Goal: Information Seeking & Learning: Check status

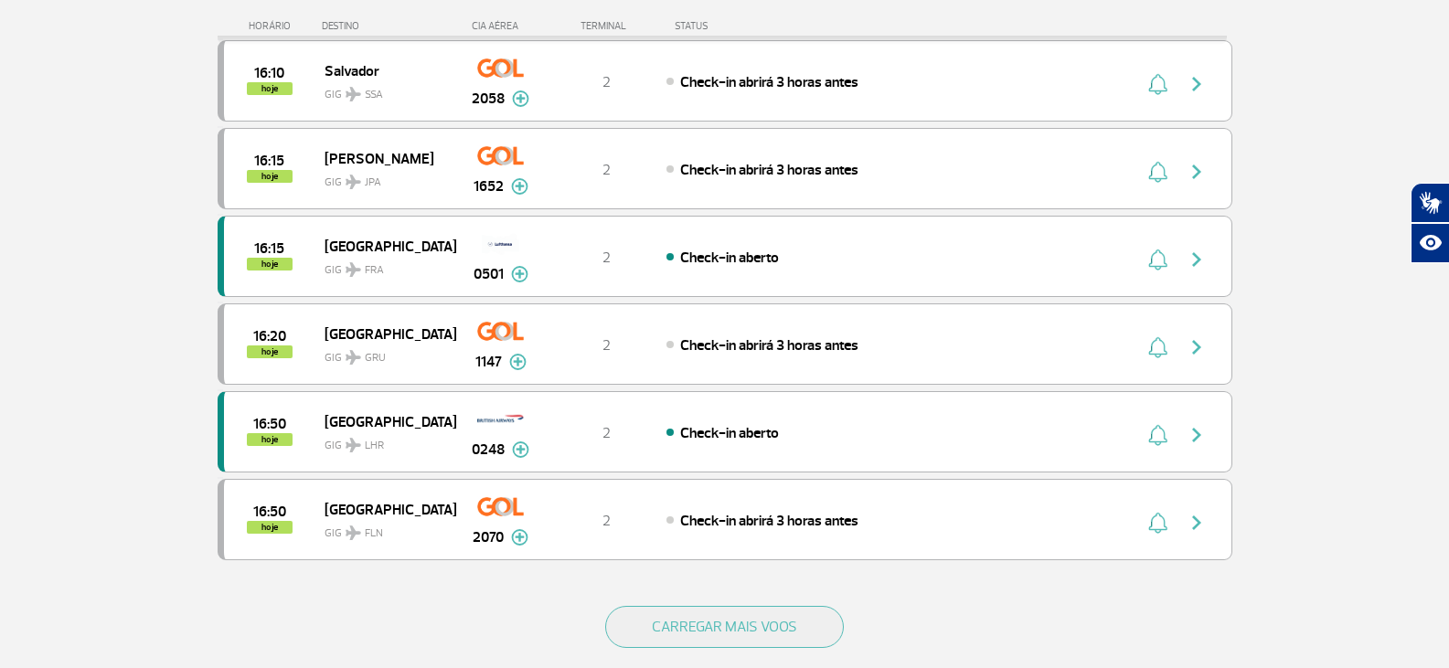
scroll to position [1554, 0]
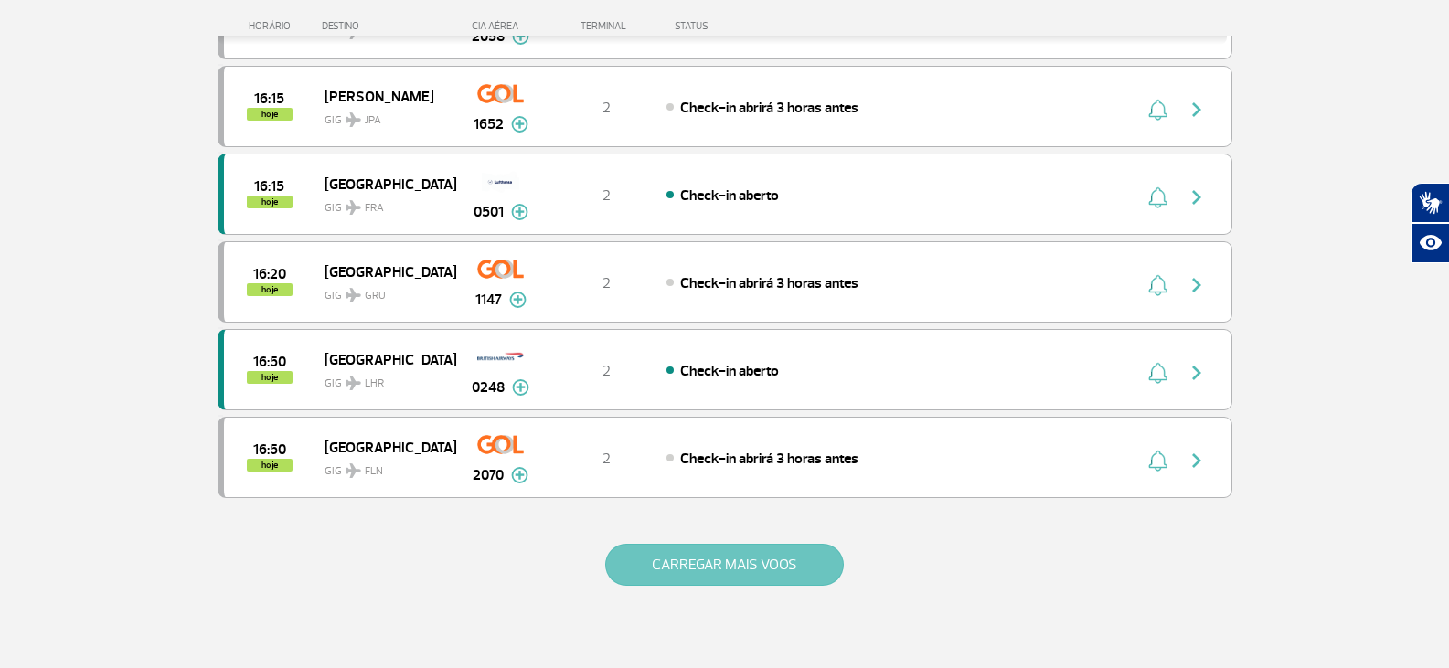
click at [803, 565] on button "CARREGAR MAIS VOOS" at bounding box center [724, 565] width 239 height 42
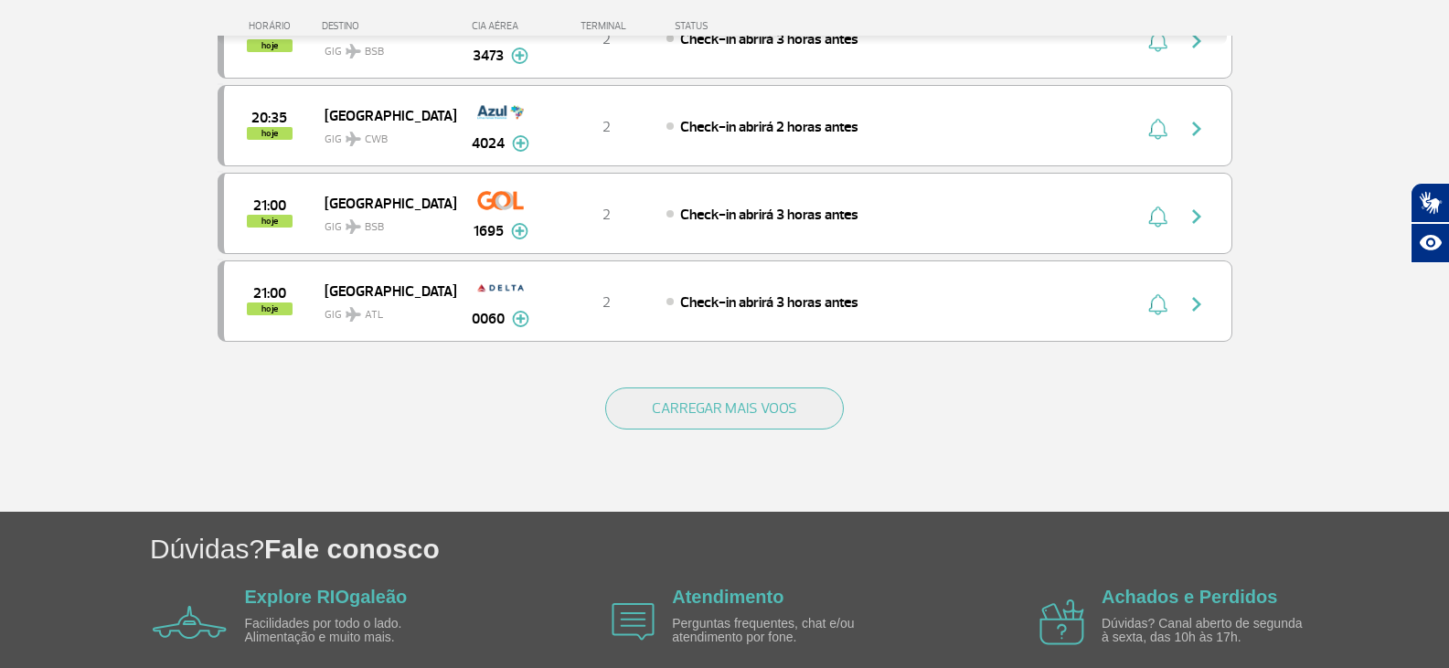
scroll to position [3473, 0]
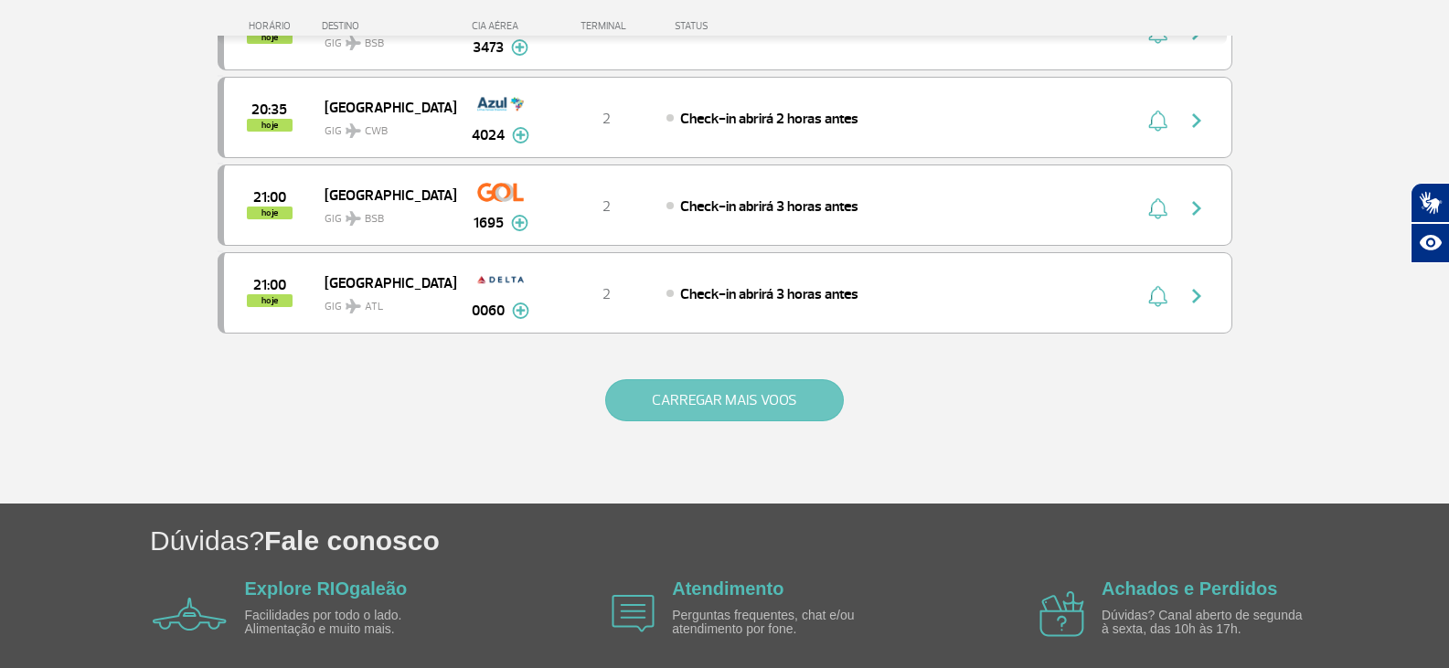
click at [707, 395] on button "CARREGAR MAIS VOOS" at bounding box center [724, 400] width 239 height 42
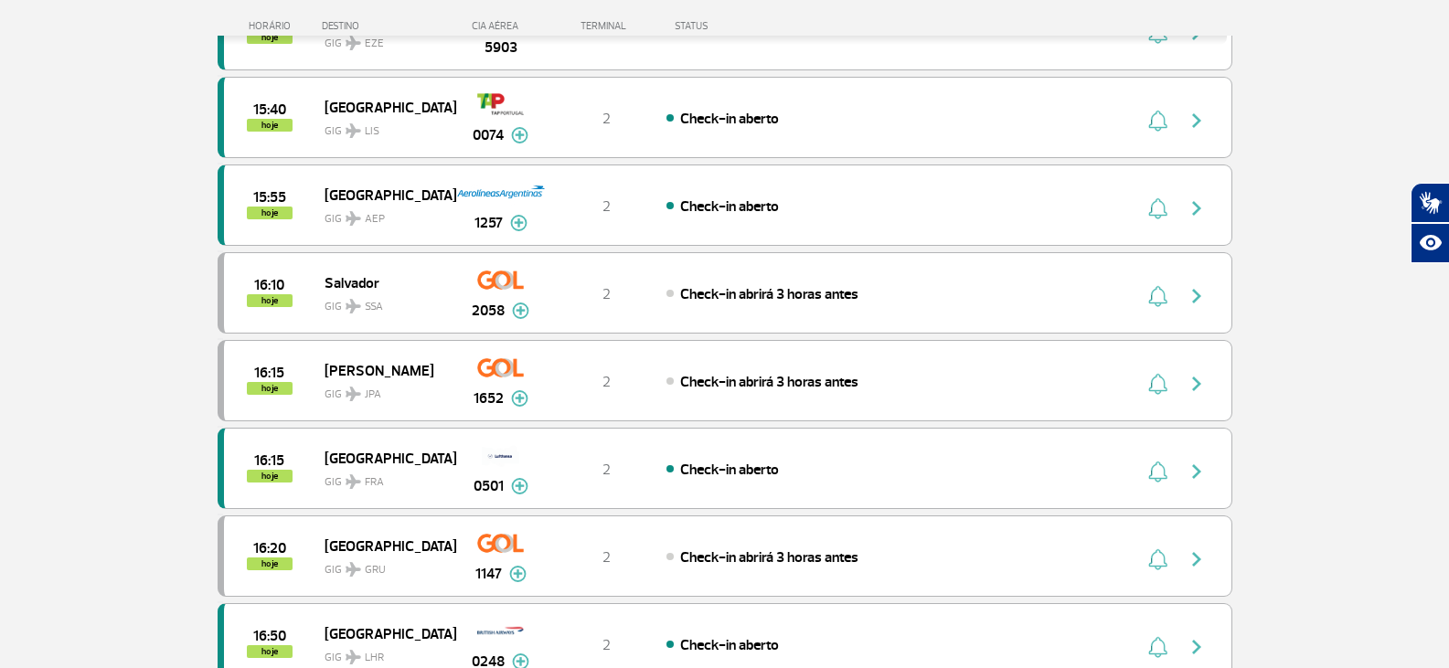
scroll to position [731, 0]
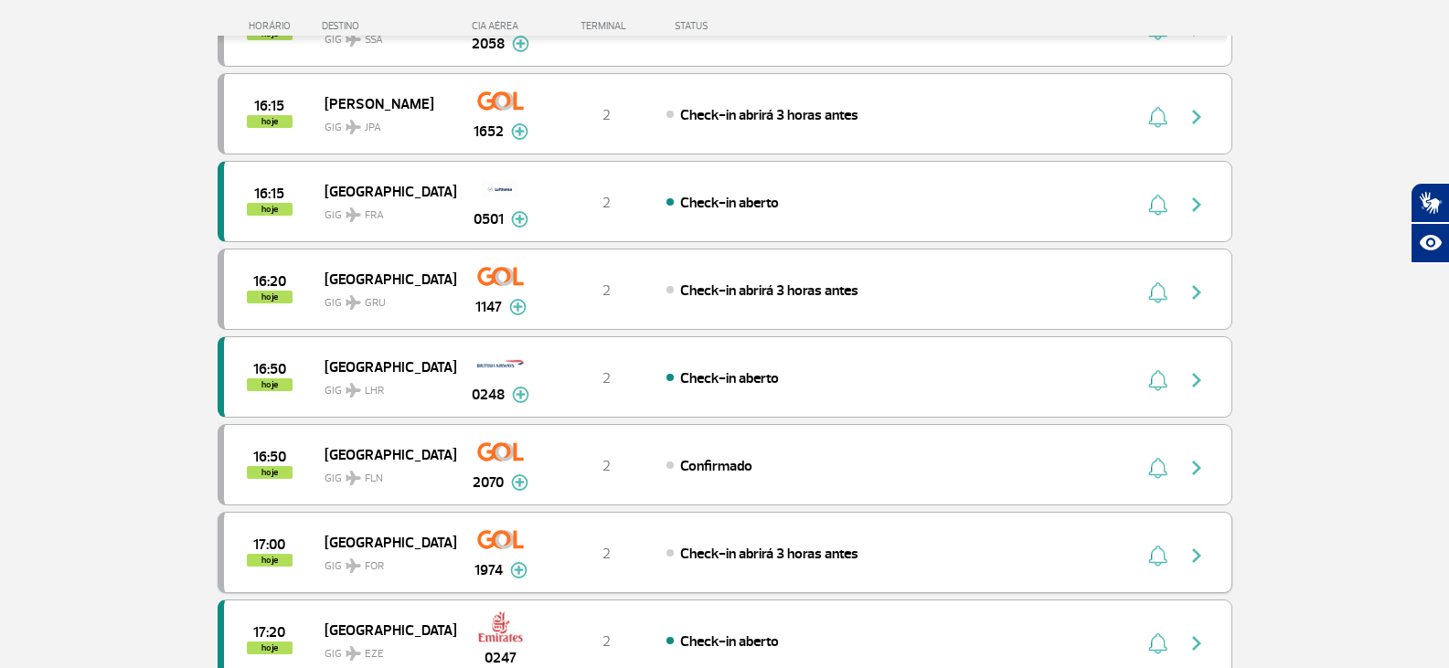
scroll to position [1554, 0]
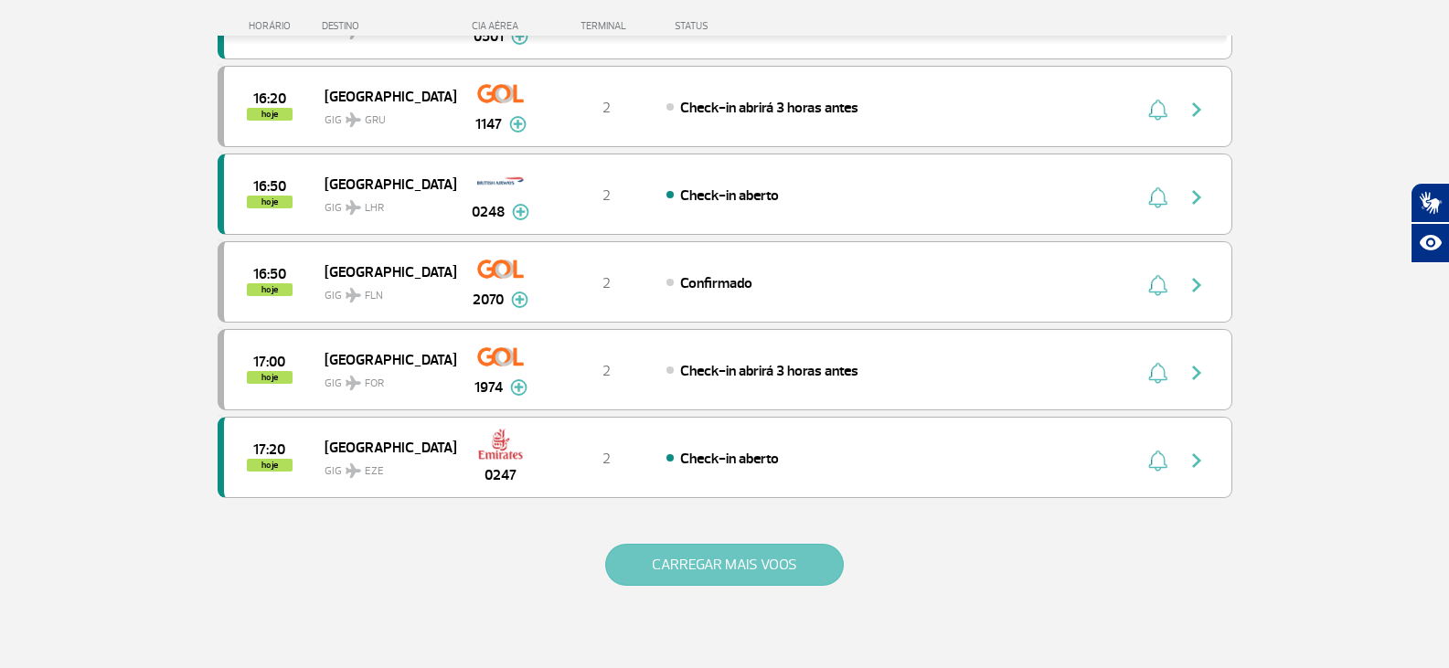
click at [770, 575] on button "CARREGAR MAIS VOOS" at bounding box center [724, 565] width 239 height 42
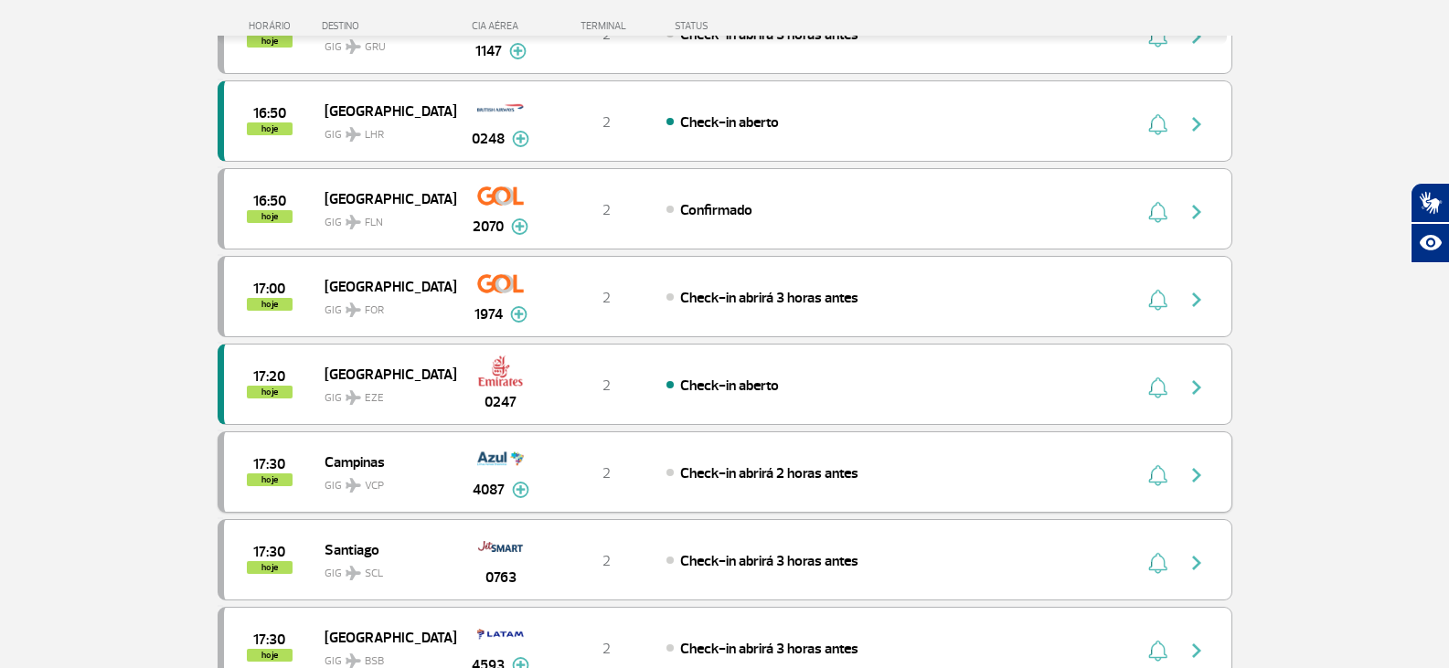
scroll to position [1645, 0]
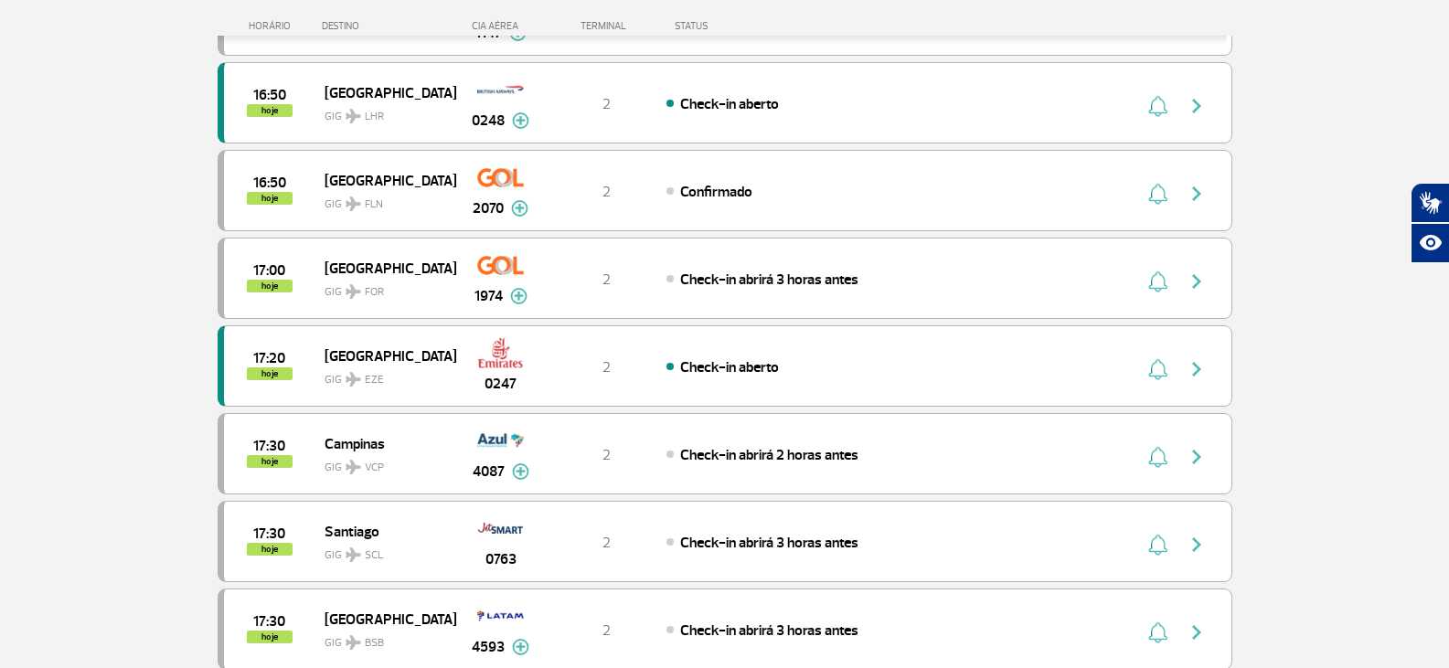
drag, startPoint x: 64, startPoint y: 447, endPoint x: 3, endPoint y: 464, distance: 63.7
click at [2, 464] on section "Página Inicial > Voos > Painel de Voos Painel de Voos Partidas Chegadas 14:25 1…" at bounding box center [724, 388] width 1449 height 3887
drag, startPoint x: 980, startPoint y: 258, endPoint x: 91, endPoint y: 207, distance: 889.9
click at [91, 207] on section "Página Inicial > Voos > Painel de Voos Painel de Voos Partidas Chegadas 14:25 1…" at bounding box center [724, 388] width 1449 height 3887
drag, startPoint x: 577, startPoint y: 445, endPoint x: 55, endPoint y: 338, distance: 532.8
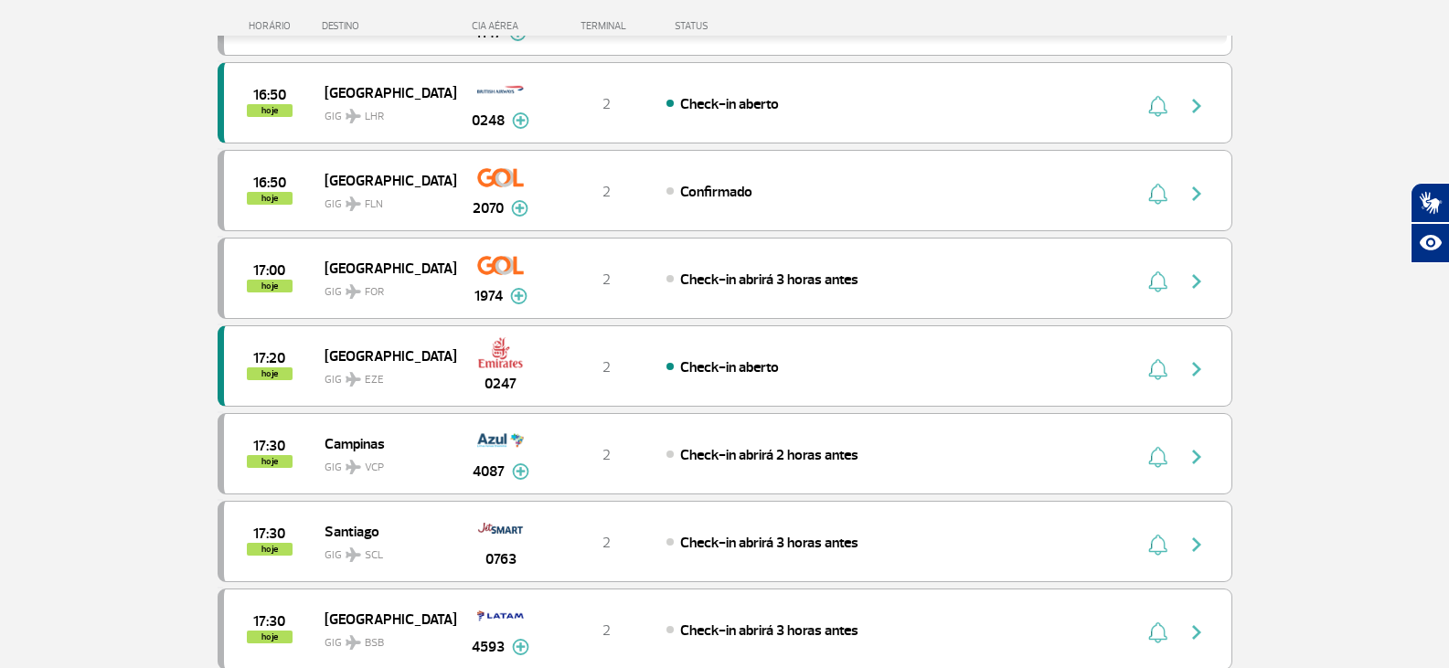
click at [55, 338] on section "Página Inicial > Voos > Painel de Voos Painel de Voos Partidas Chegadas 14:25 1…" at bounding box center [724, 388] width 1449 height 3887
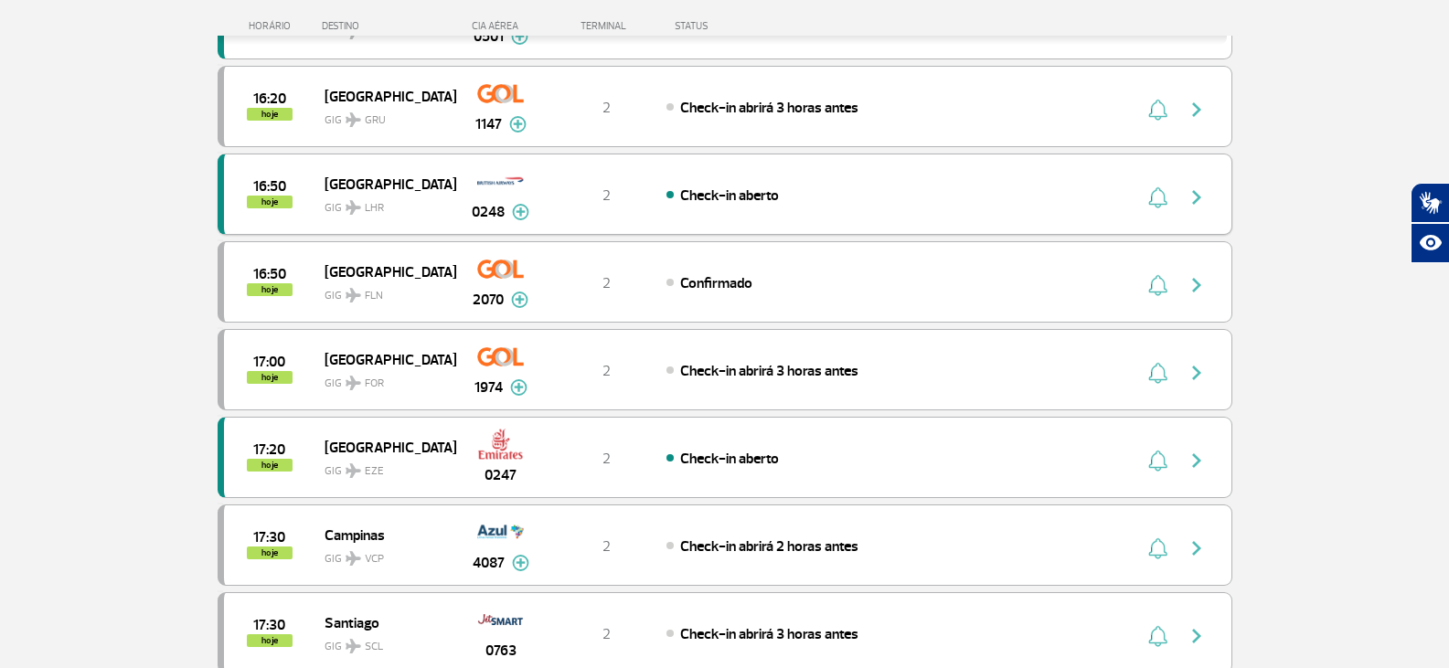
click at [244, 215] on div "16:50 hoje [GEOGRAPHIC_DATA] 0248 2 Check-in aberto Parcerias: Iberia Airlines …" at bounding box center [725, 194] width 1015 height 81
click at [1191, 193] on img "button" at bounding box center [1197, 197] width 22 height 22
click at [1195, 193] on img "button" at bounding box center [1197, 197] width 22 height 22
click at [1201, 199] on img "button" at bounding box center [1197, 197] width 22 height 22
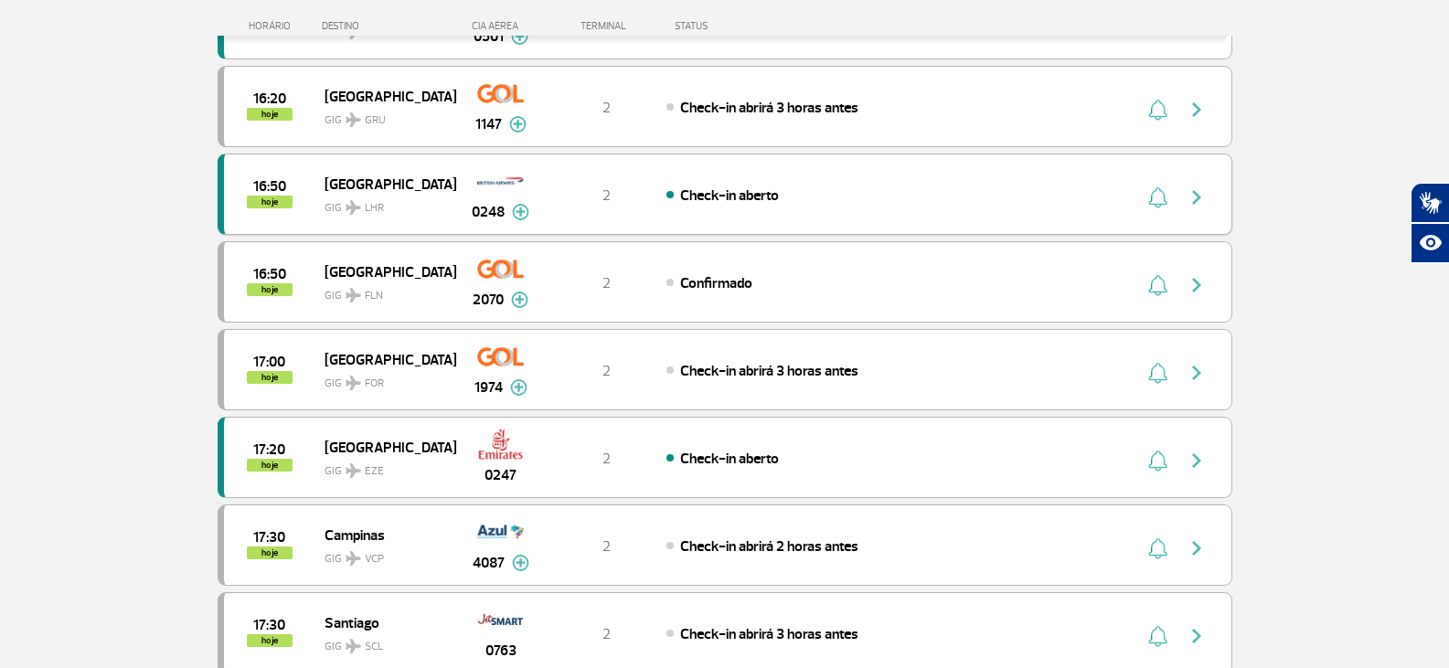
click at [347, 191] on span "GIG LHR" at bounding box center [382, 203] width 117 height 27
click at [527, 207] on img at bounding box center [520, 212] width 17 height 16
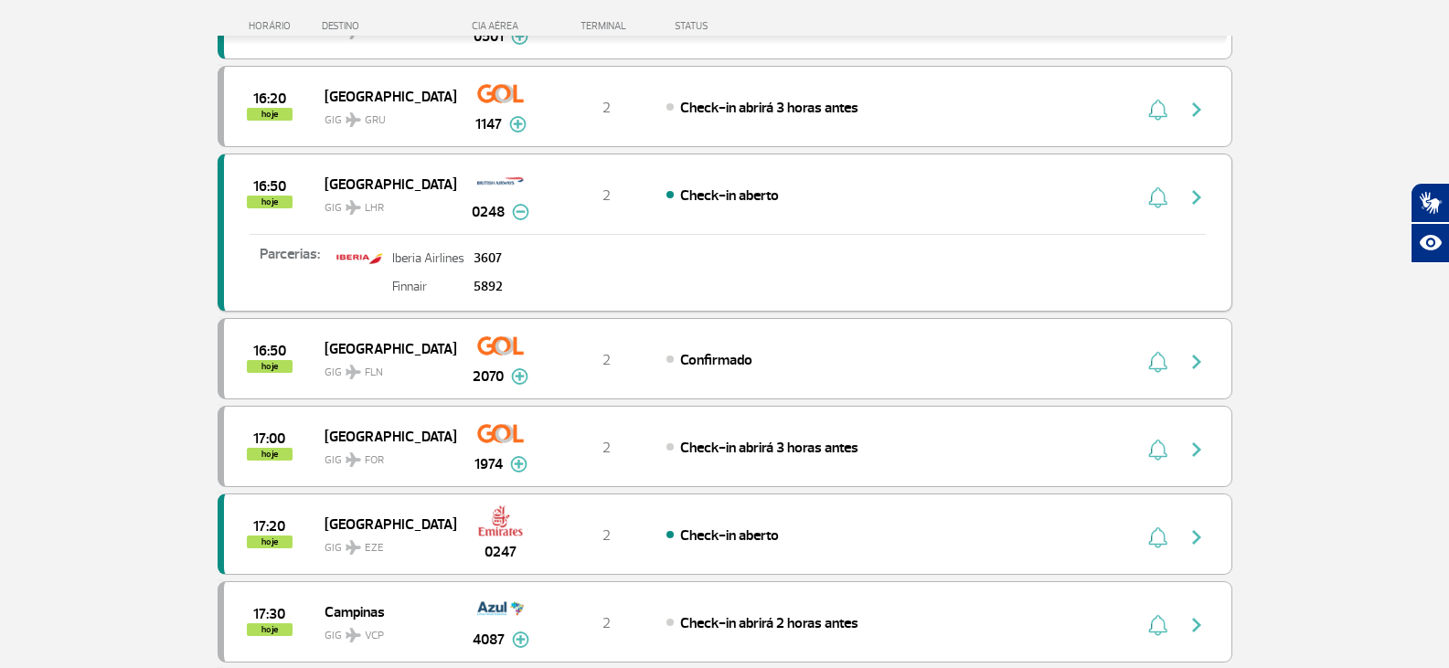
click at [524, 213] on img at bounding box center [520, 212] width 17 height 16
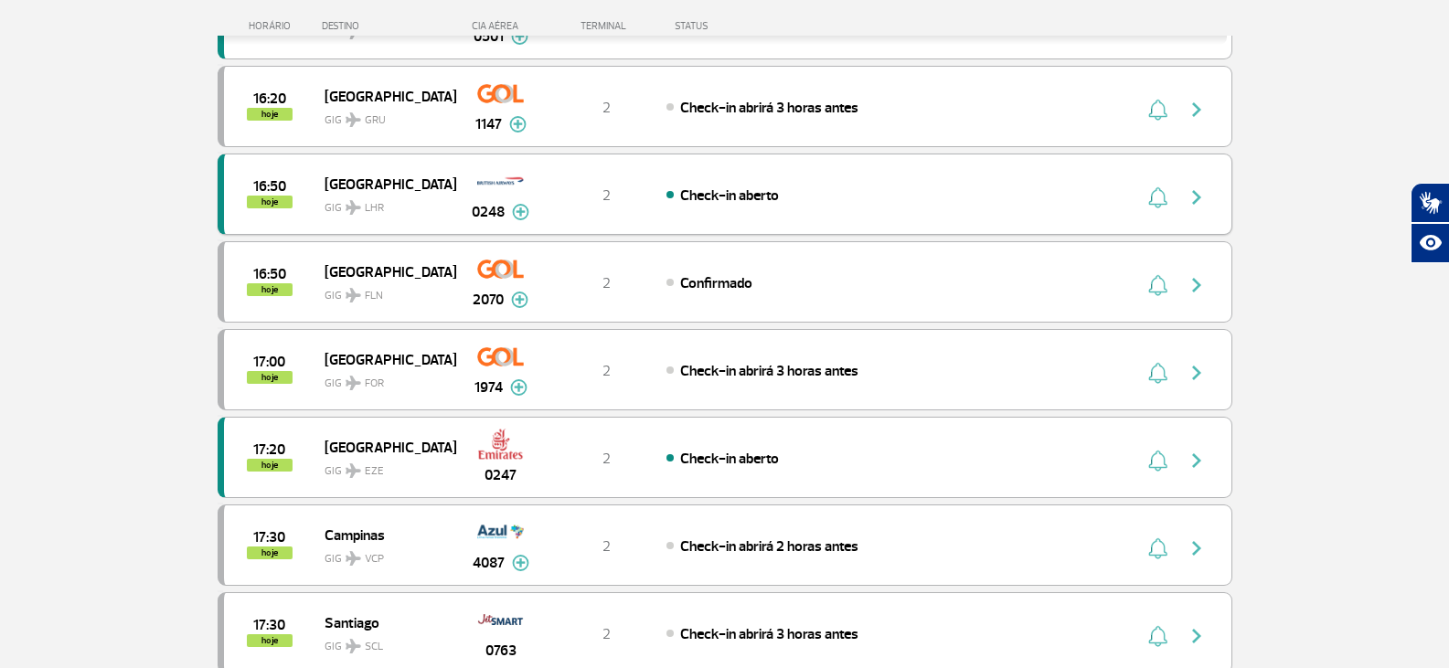
click at [522, 213] on img at bounding box center [520, 212] width 17 height 16
